Goal: Check status: Check status

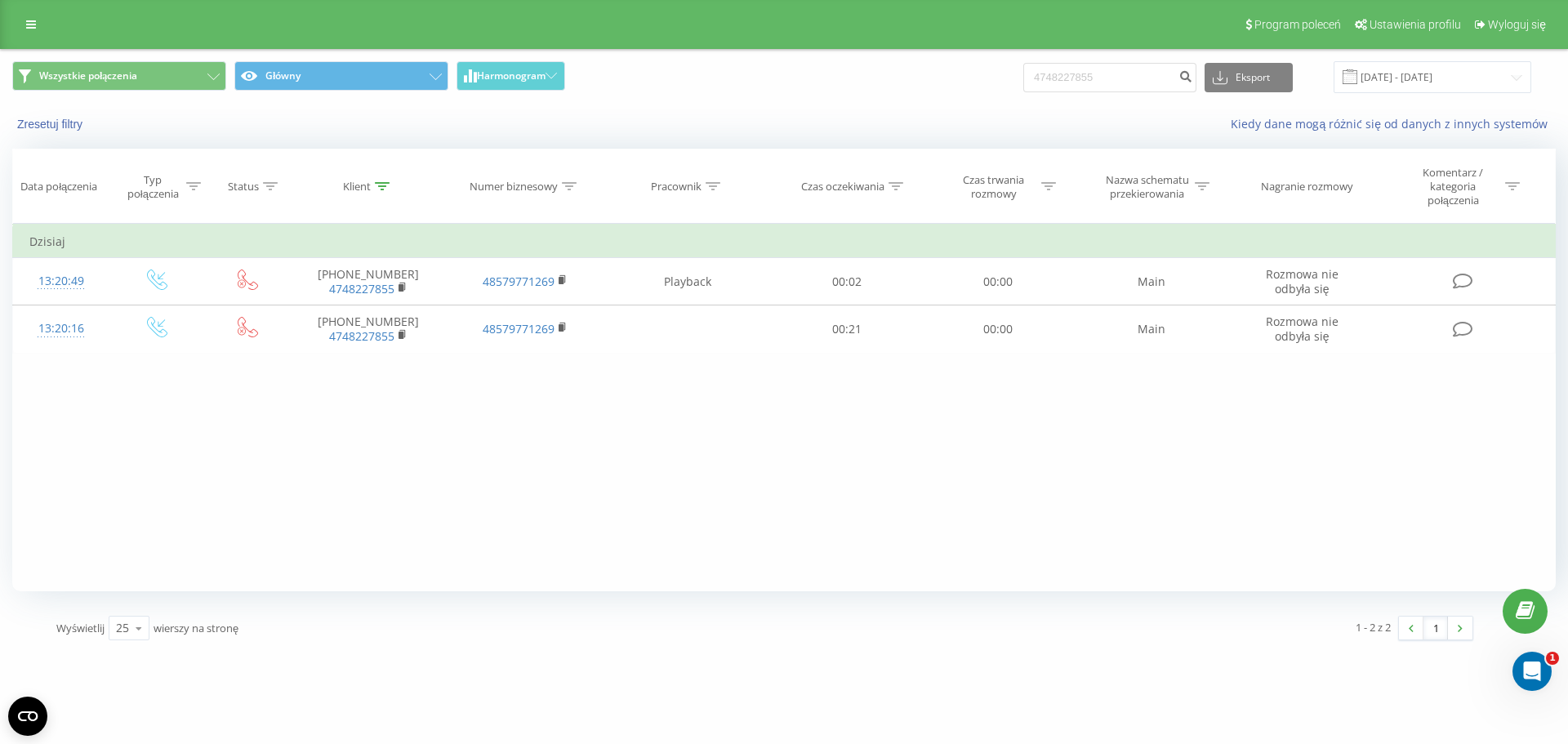
click at [1135, 71] on input "4748227855" at bounding box center [1109, 78] width 173 height 30
type input "48514204429"
click at [1193, 71] on button "submit" at bounding box center [1185, 78] width 22 height 30
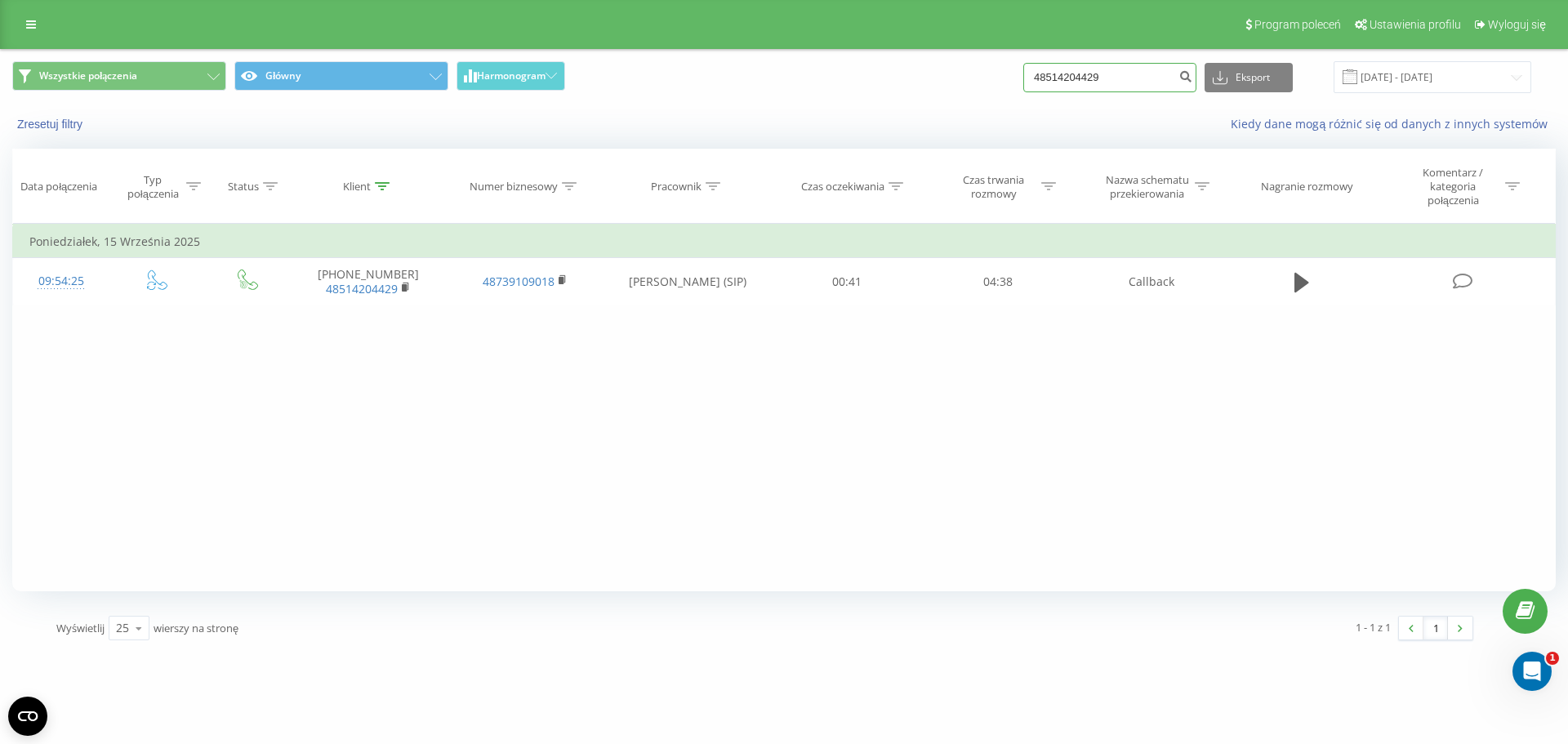
click at [1138, 69] on input "48514204429" at bounding box center [1109, 78] width 173 height 30
paste input "09779426"
type input "48509779426"
click at [1192, 75] on icon "submit" at bounding box center [1185, 74] width 14 height 10
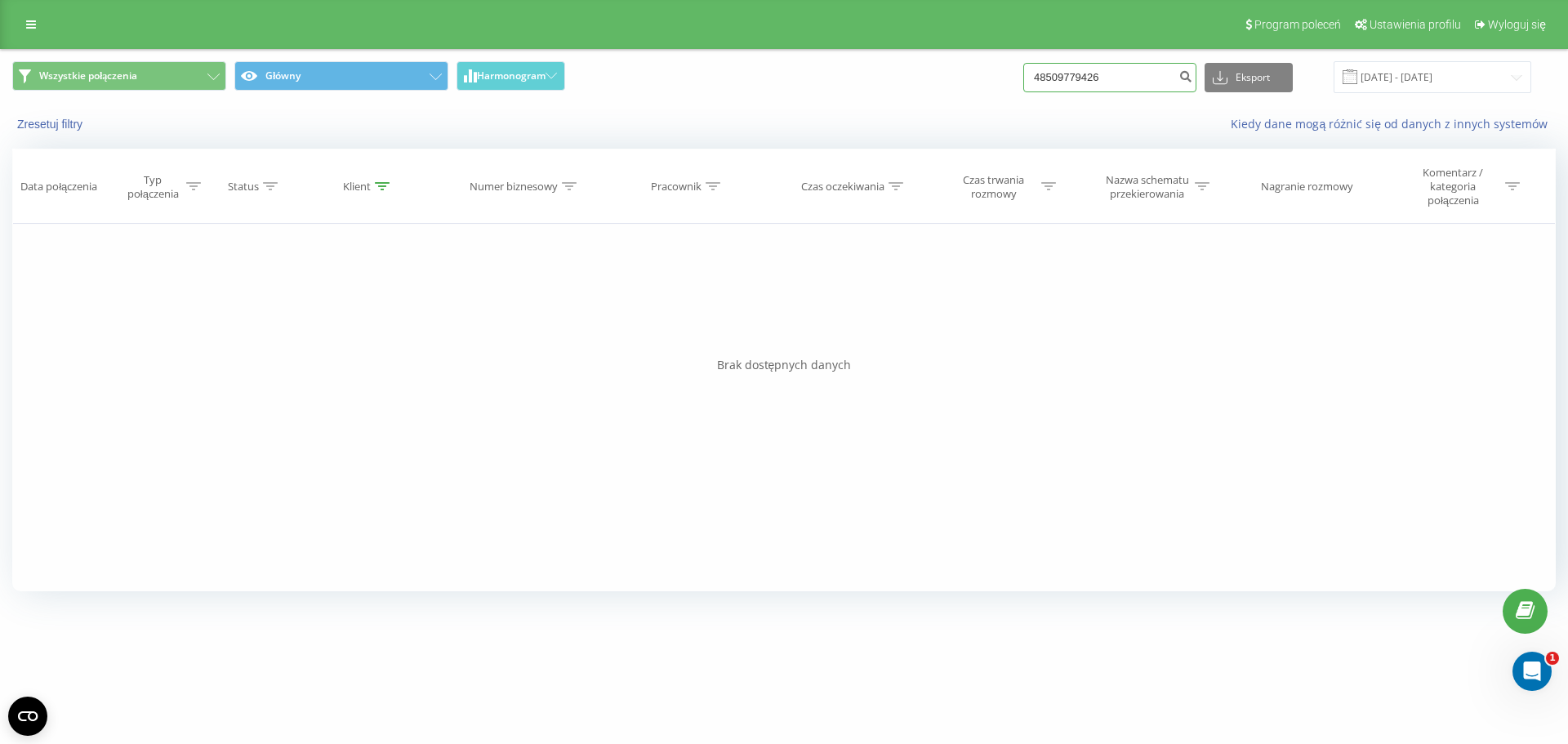
click at [1087, 87] on input "48509779426" at bounding box center [1109, 78] width 173 height 30
paste input "509034300"
type input "509034300"
click at [1192, 79] on icon "submit" at bounding box center [1185, 74] width 14 height 10
